Goal: Information Seeking & Learning: Learn about a topic

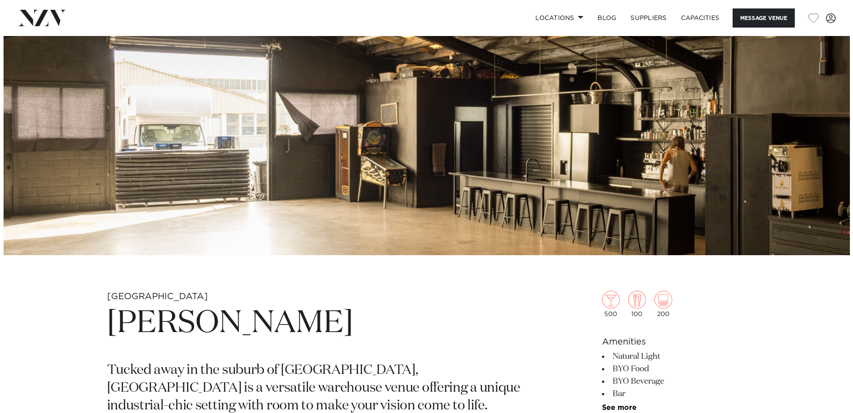
scroll to position [89, 0]
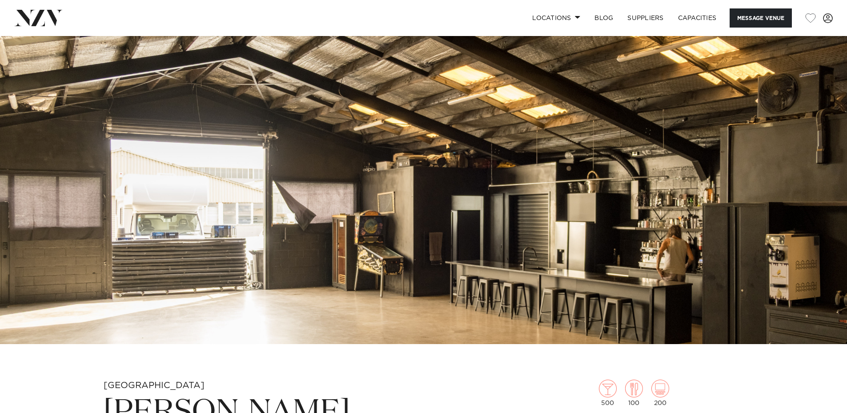
click at [788, 192] on img at bounding box center [423, 145] width 847 height 397
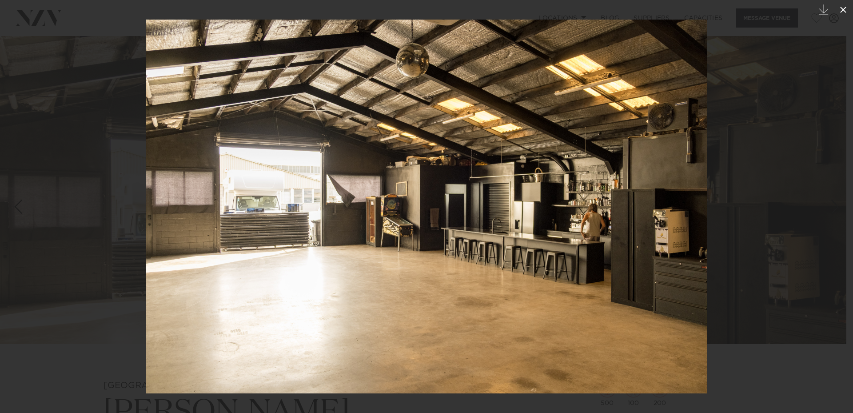
click at [838, 8] on icon at bounding box center [843, 9] width 11 height 11
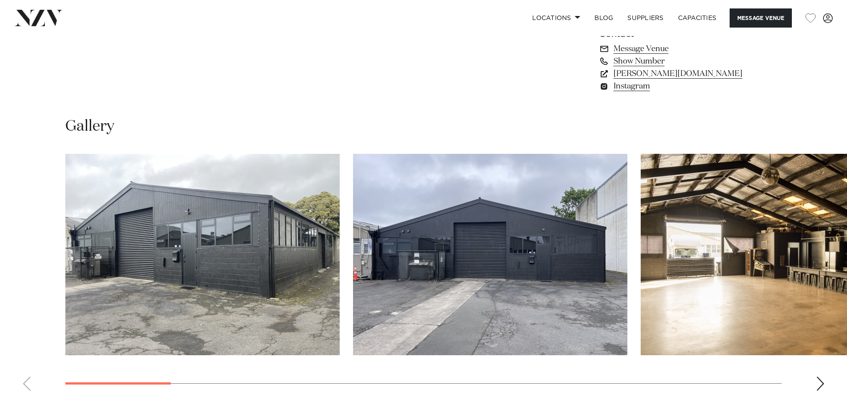
scroll to position [800, 0]
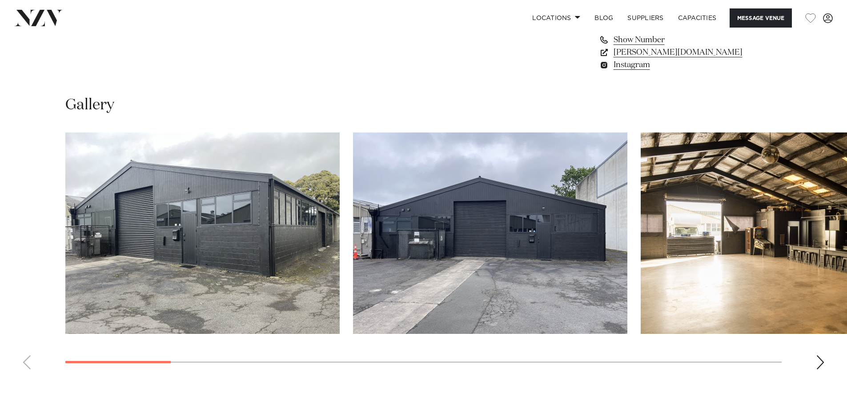
click at [254, 226] on img "1 / 17" at bounding box center [202, 232] width 274 height 201
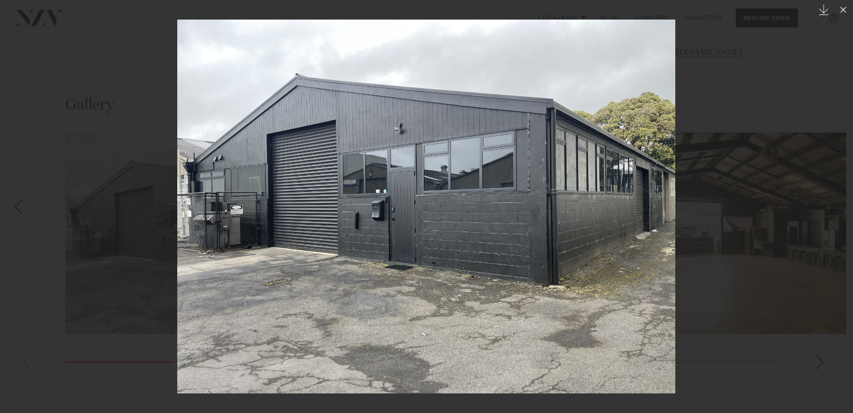
click at [827, 8] on icon "Created with Sketch." at bounding box center [824, 9] width 11 height 11
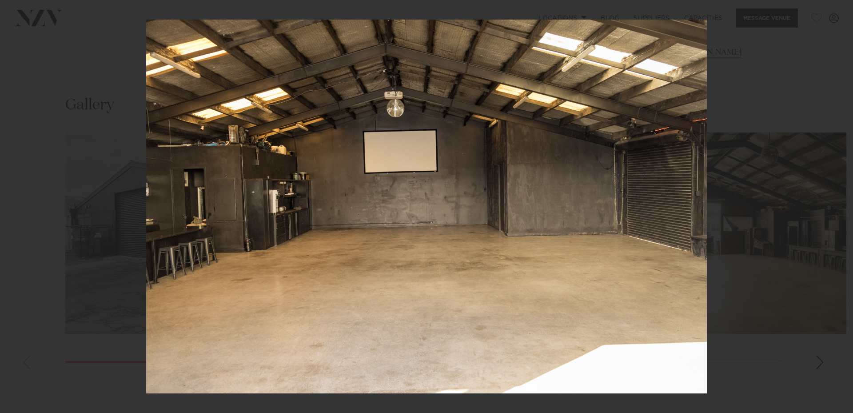
drag, startPoint x: 440, startPoint y: 172, endPoint x: 780, endPoint y: 40, distance: 364.7
click at [782, 40] on div at bounding box center [426, 206] width 853 height 413
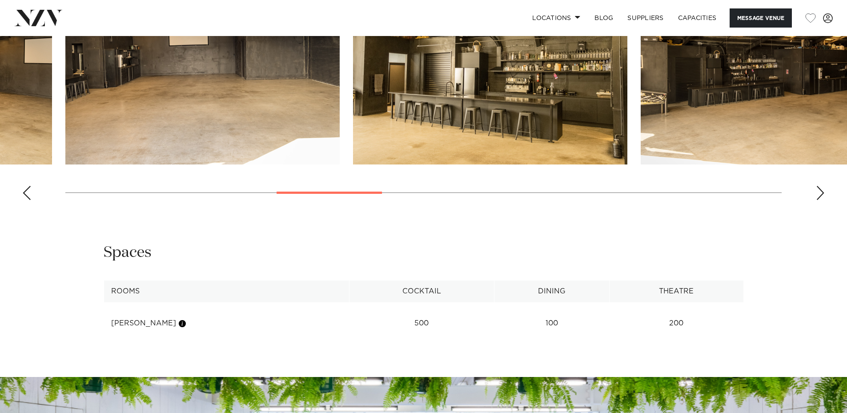
scroll to position [889, 0]
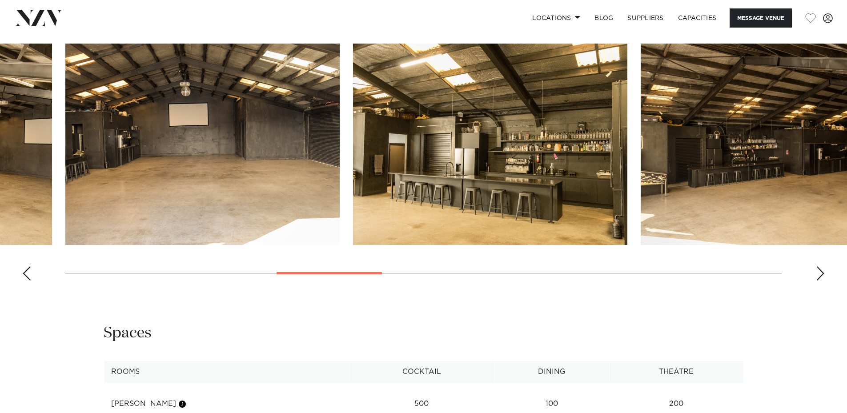
click at [819, 276] on div "Next slide" at bounding box center [820, 273] width 9 height 14
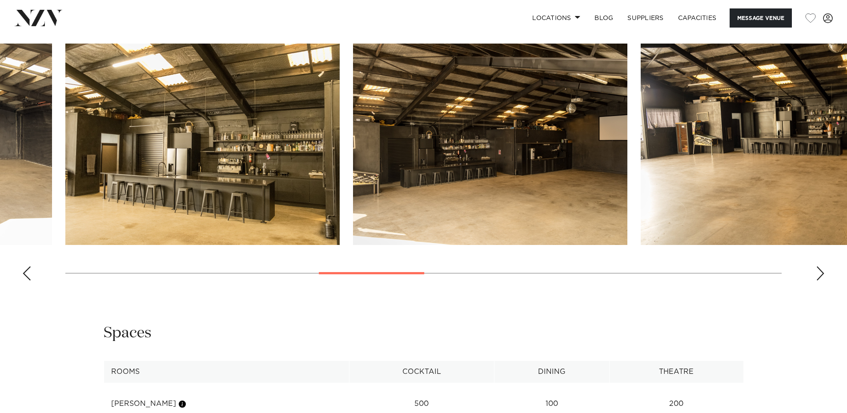
click at [819, 276] on div "Next slide" at bounding box center [820, 273] width 9 height 14
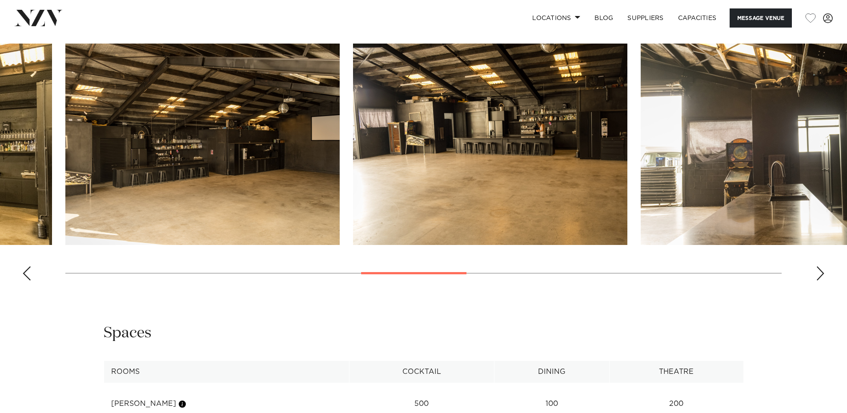
click at [819, 276] on div "Next slide" at bounding box center [820, 273] width 9 height 14
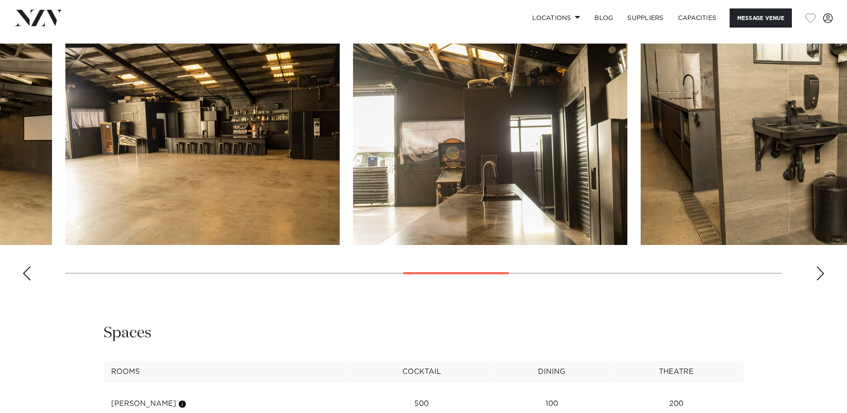
click at [819, 276] on div "Next slide" at bounding box center [820, 273] width 9 height 14
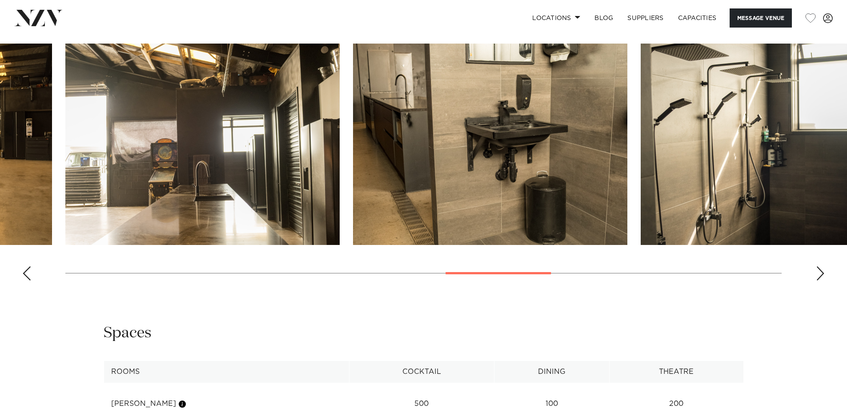
click at [819, 276] on div "Next slide" at bounding box center [820, 273] width 9 height 14
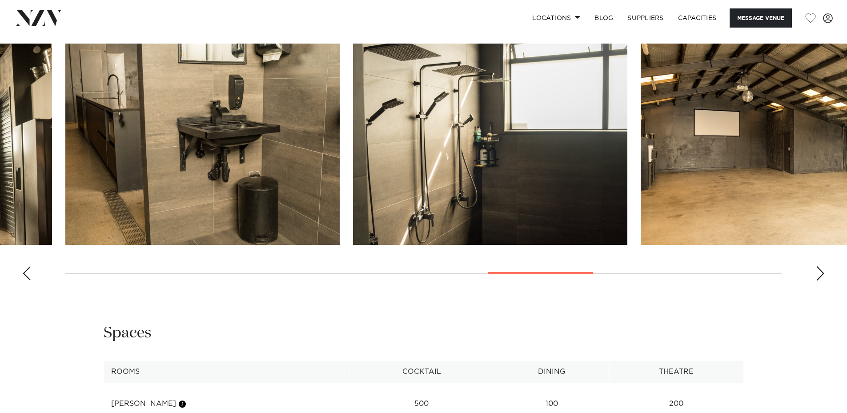
click at [819, 276] on div "Next slide" at bounding box center [820, 273] width 9 height 14
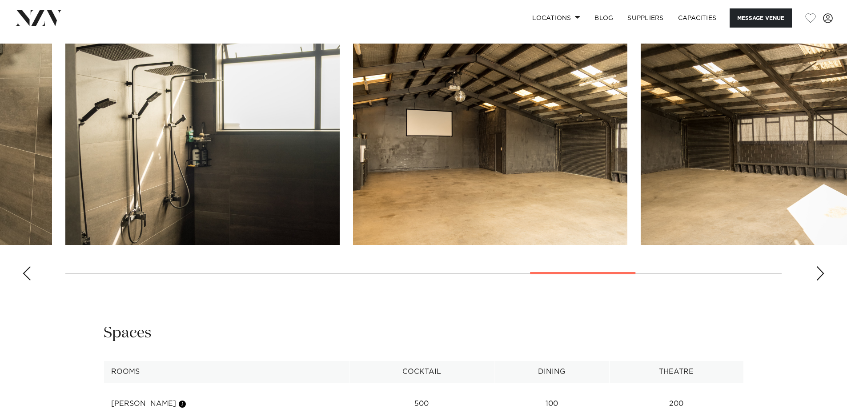
click at [819, 276] on div "Next slide" at bounding box center [820, 273] width 9 height 14
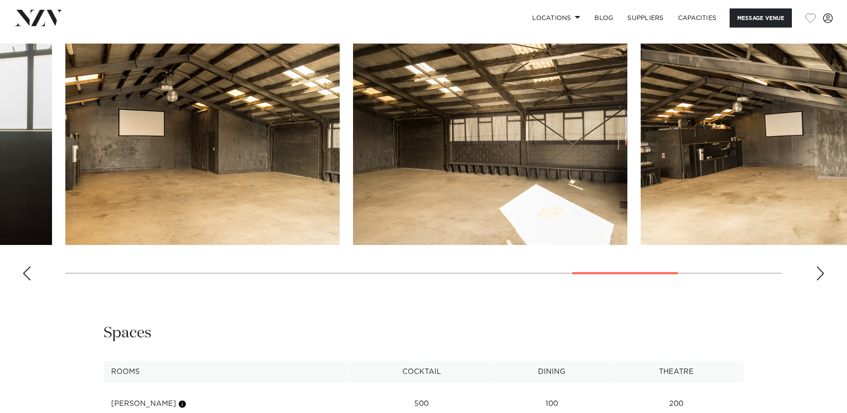
click at [819, 276] on div "Next slide" at bounding box center [820, 273] width 9 height 14
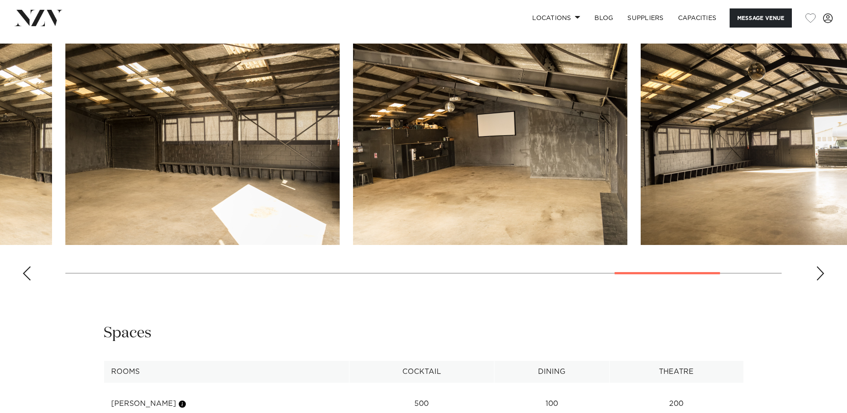
click at [819, 276] on div "Next slide" at bounding box center [820, 273] width 9 height 14
